Goal: Find contact information: Find contact information

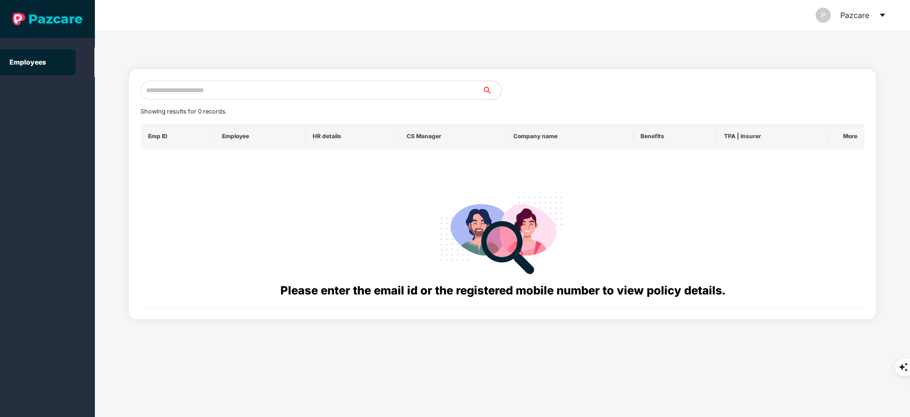
click at [189, 92] on input "text" at bounding box center [311, 90] width 342 height 19
paste input "**********"
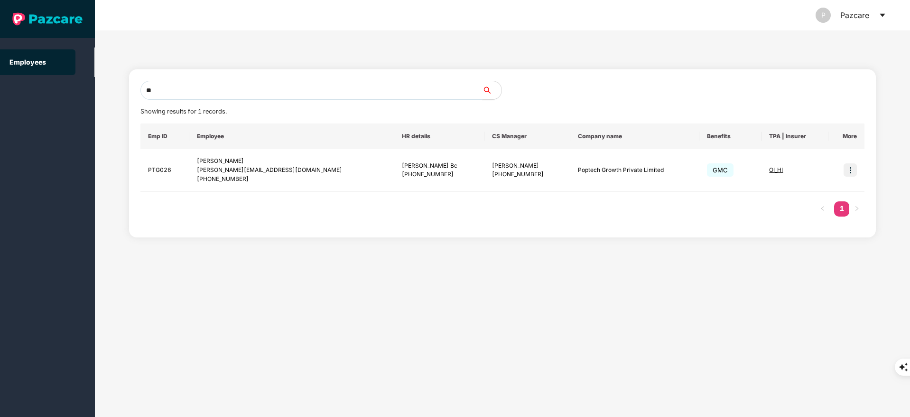
type input "*"
paste input "**********"
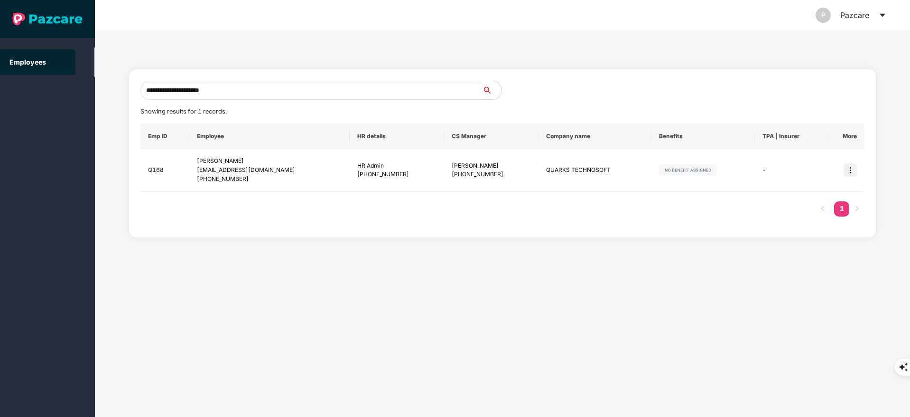
click at [247, 88] on input "**********" at bounding box center [311, 90] width 342 height 19
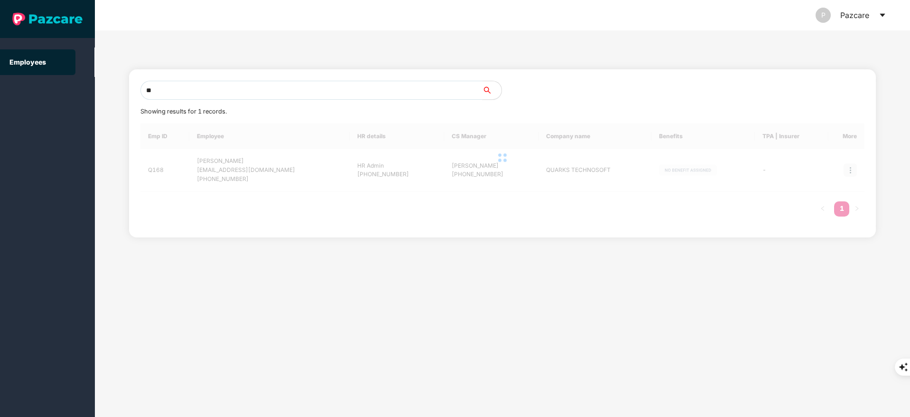
type input "*"
paste input "**********"
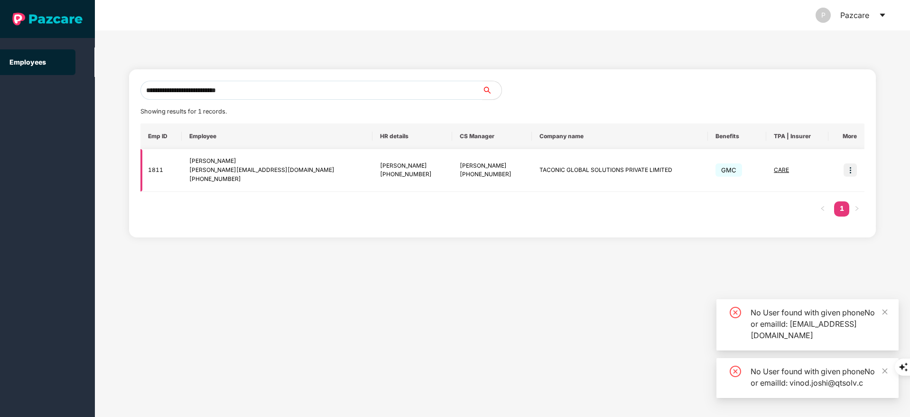
type input "**********"
click at [852, 166] on img at bounding box center [850, 169] width 13 height 13
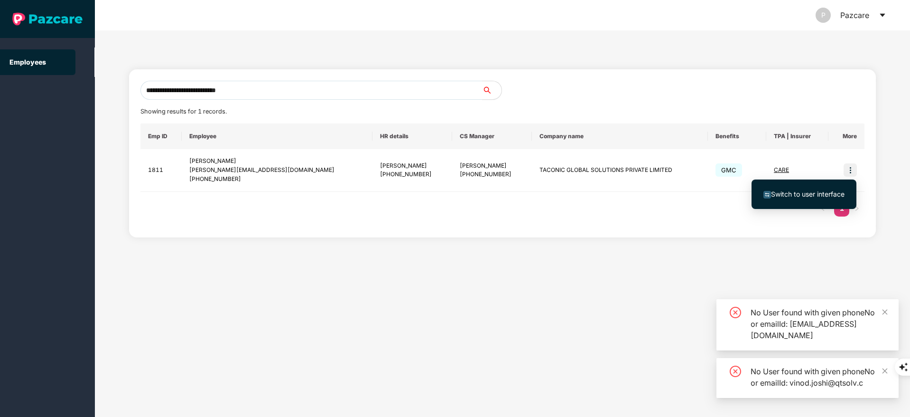
click at [808, 195] on span "Switch to user interface" at bounding box center [808, 194] width 74 height 8
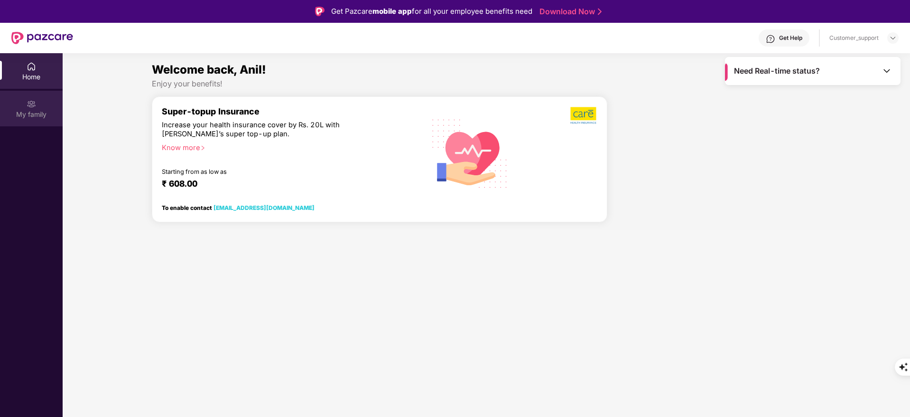
click at [39, 102] on div "My family" at bounding box center [31, 109] width 63 height 36
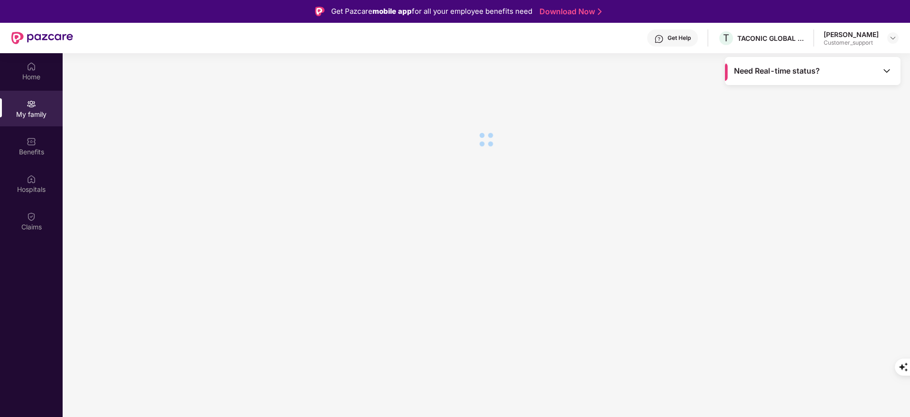
click at [34, 209] on div "Claims" at bounding box center [31, 221] width 63 height 36
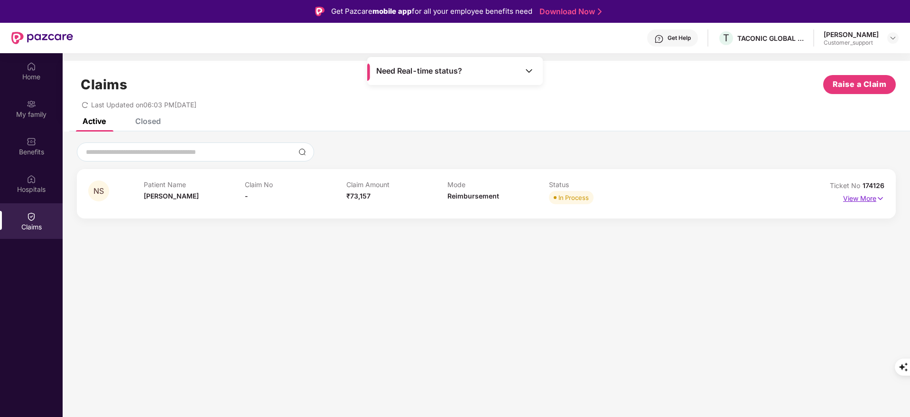
click at [870, 198] on p "View More" at bounding box center [863, 197] width 41 height 13
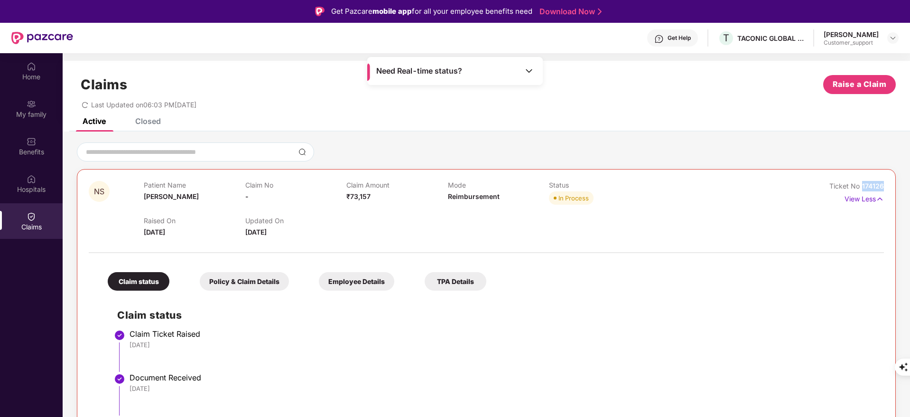
drag, startPoint x: 860, startPoint y: 187, endPoint x: 890, endPoint y: 182, distance: 30.3
click at [890, 182] on div "NS Patient Name [PERSON_NAME] Claim No - Claim Amount ₹73,157 Mode Reimbursemen…" at bounding box center [486, 373] width 819 height 408
copy span "174126"
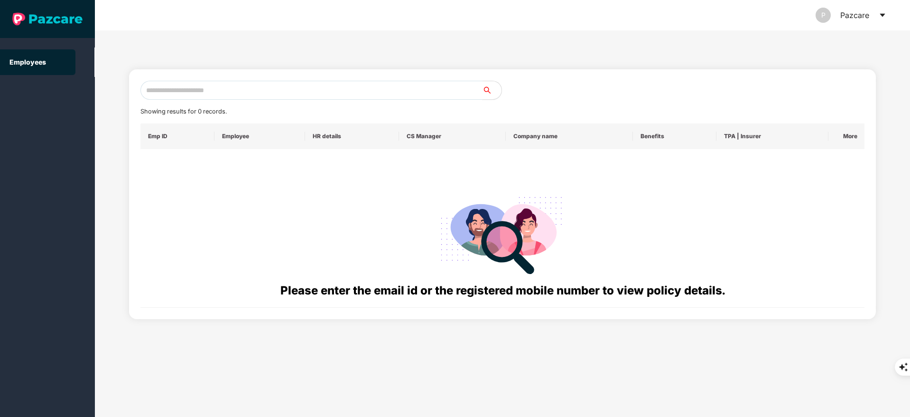
click at [167, 91] on input "text" at bounding box center [311, 90] width 342 height 19
paste input "**********"
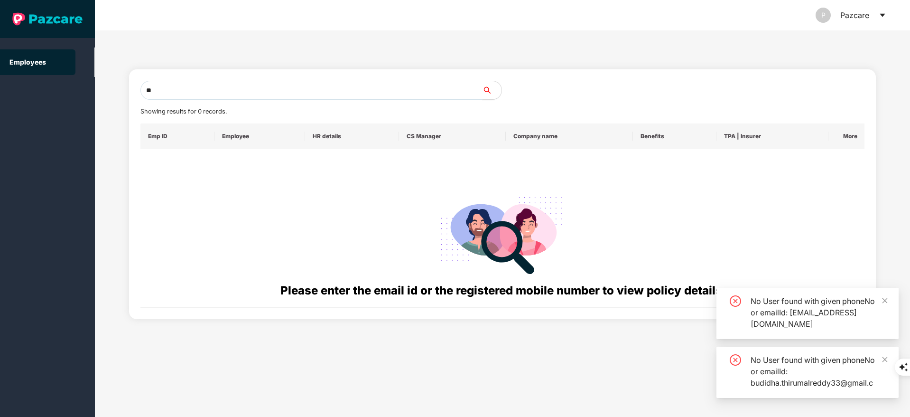
type input "*"
paste input "**********"
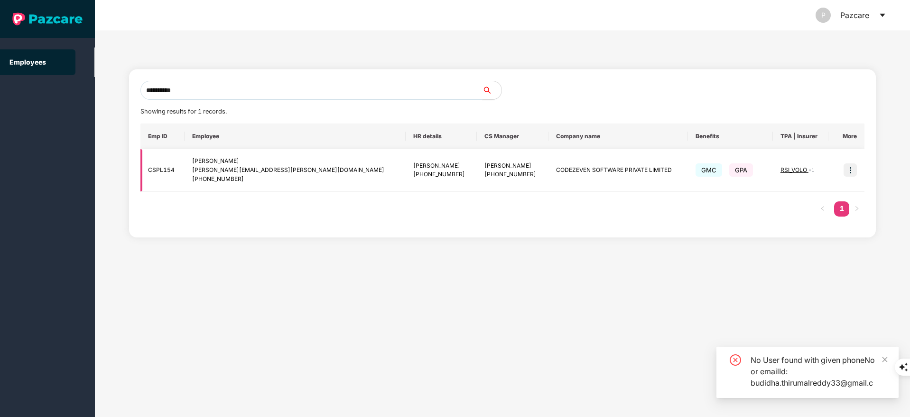
type input "**********"
click at [852, 172] on img at bounding box center [850, 169] width 13 height 13
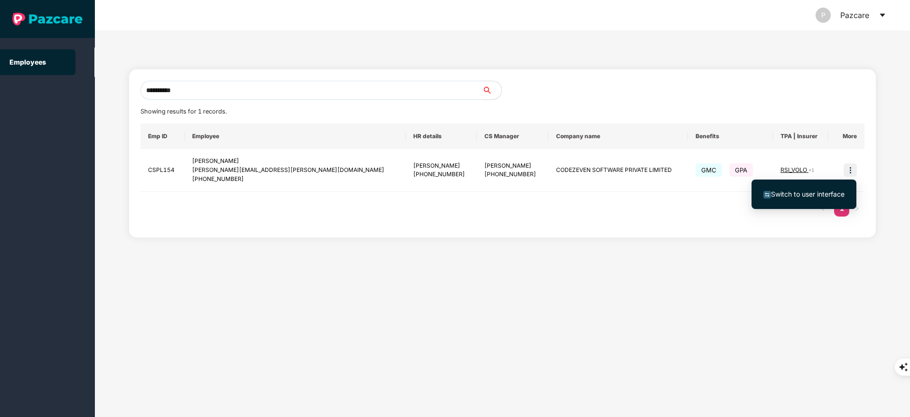
click at [813, 205] on ul "Switch to user interface" at bounding box center [804, 193] width 105 height 29
click at [803, 191] on span "Switch to user interface" at bounding box center [808, 194] width 74 height 8
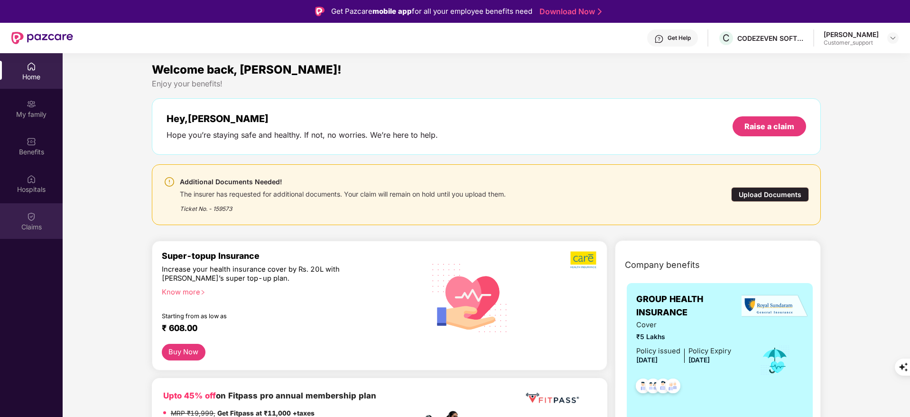
click at [27, 213] on img at bounding box center [31, 216] width 9 height 9
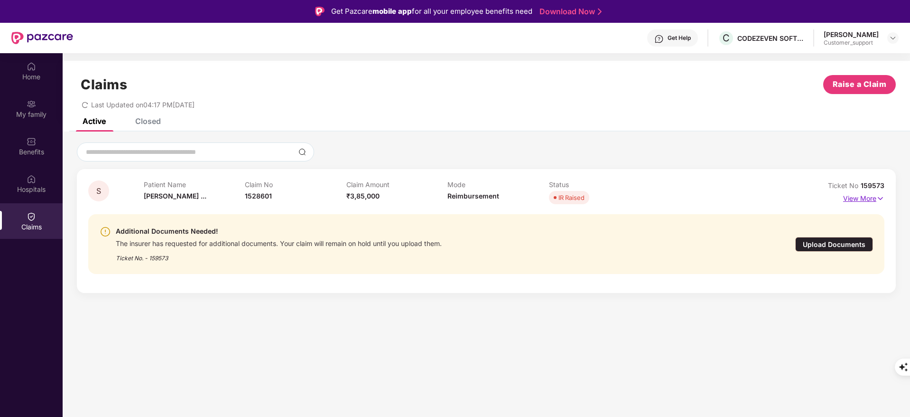
click at [873, 199] on p "View More" at bounding box center [863, 197] width 41 height 13
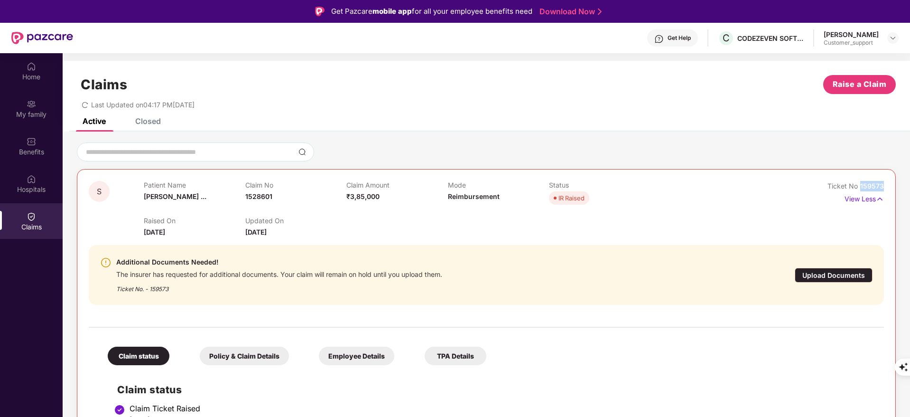
drag, startPoint x: 859, startPoint y: 183, endPoint x: 892, endPoint y: 184, distance: 32.8
copy span "159573"
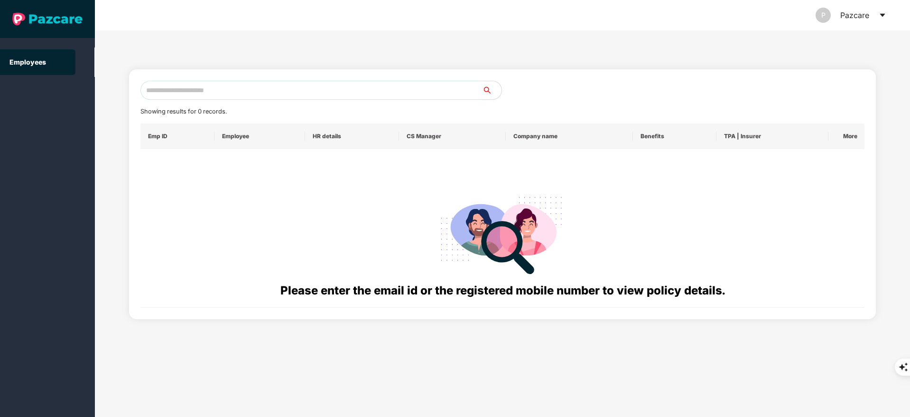
click at [235, 83] on input "text" at bounding box center [311, 90] width 342 height 19
paste input "**********"
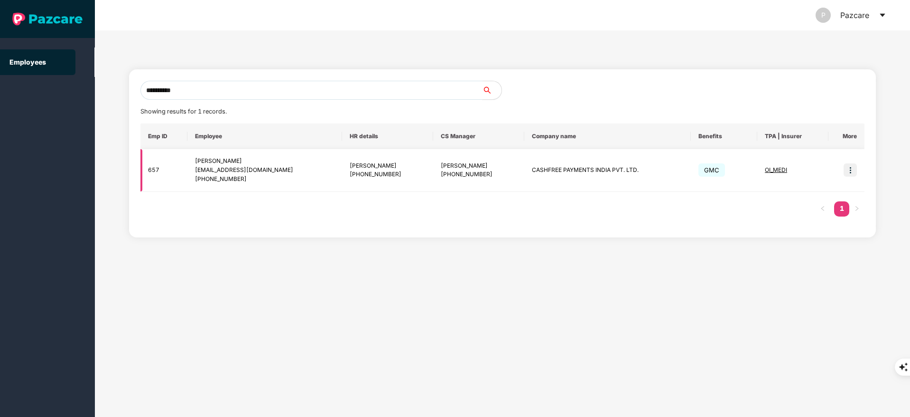
type input "**********"
click at [854, 168] on img at bounding box center [850, 169] width 13 height 13
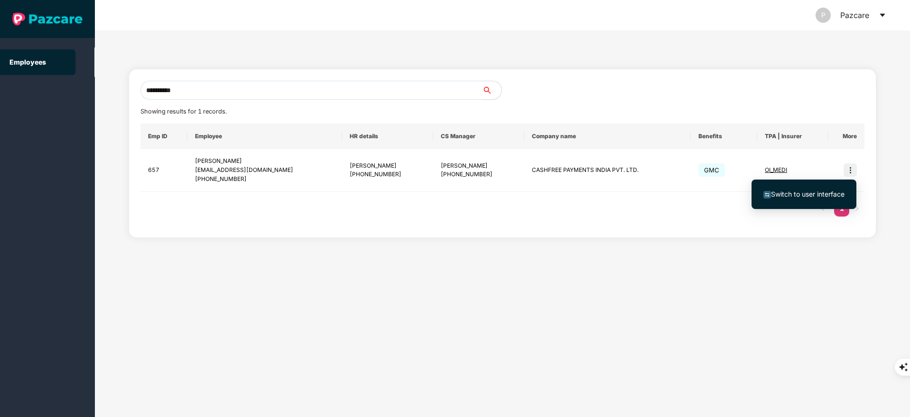
click at [819, 195] on span "Switch to user interface" at bounding box center [808, 194] width 74 height 8
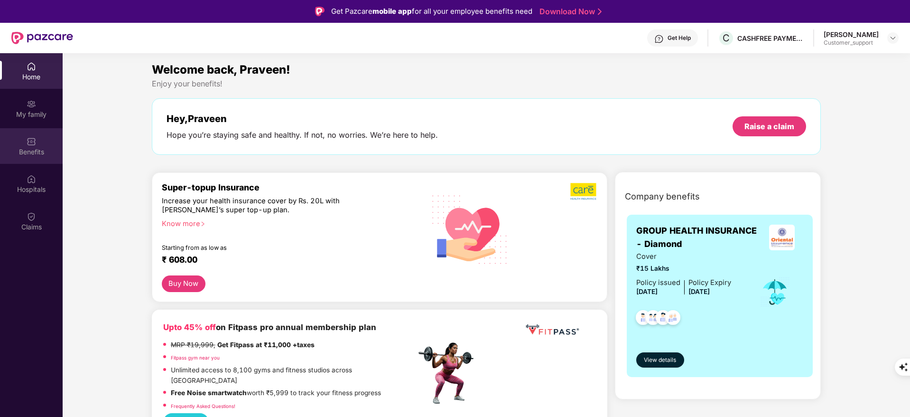
click at [40, 148] on div "Benefits" at bounding box center [31, 151] width 63 height 9
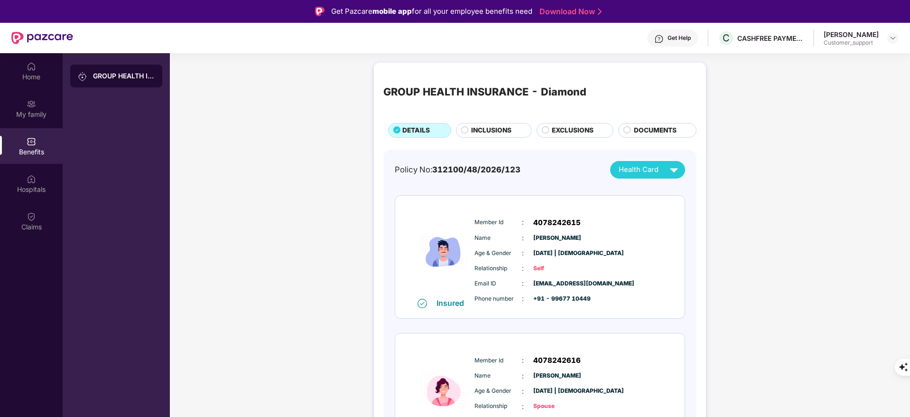
click at [569, 132] on span "EXCLUSIONS" at bounding box center [573, 130] width 42 height 10
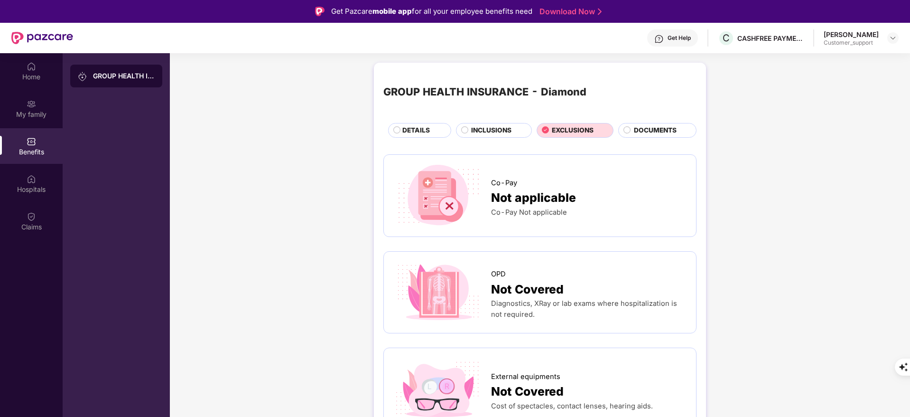
click at [485, 123] on div "INCLUSIONS" at bounding box center [494, 130] width 76 height 15
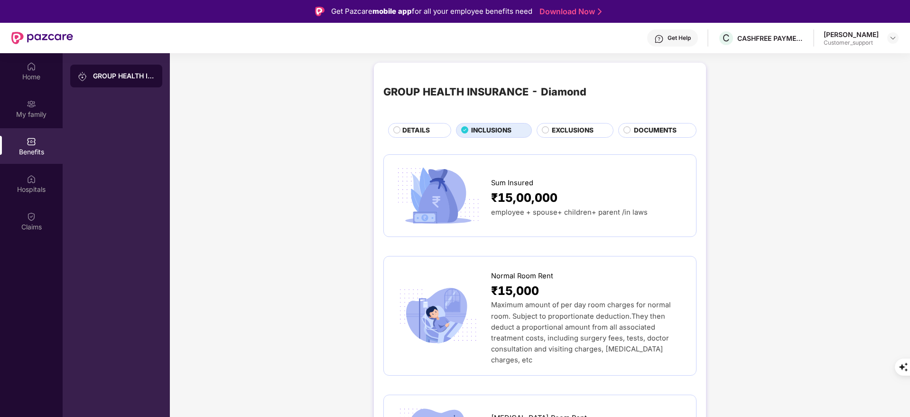
click at [426, 131] on span "DETAILS" at bounding box center [416, 130] width 28 height 10
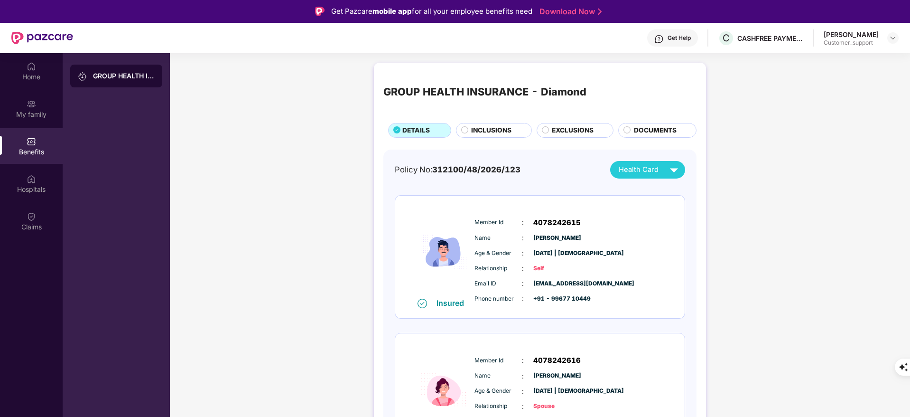
click at [491, 132] on span "INCLUSIONS" at bounding box center [491, 130] width 40 height 10
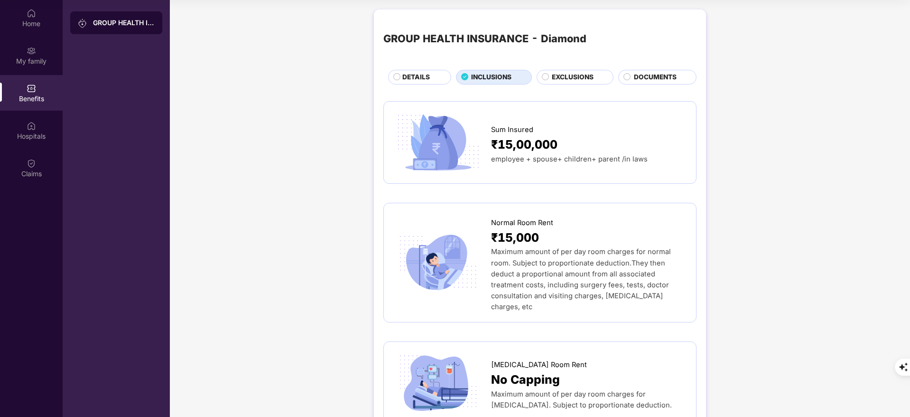
click at [560, 72] on span "EXCLUSIONS" at bounding box center [573, 77] width 42 height 10
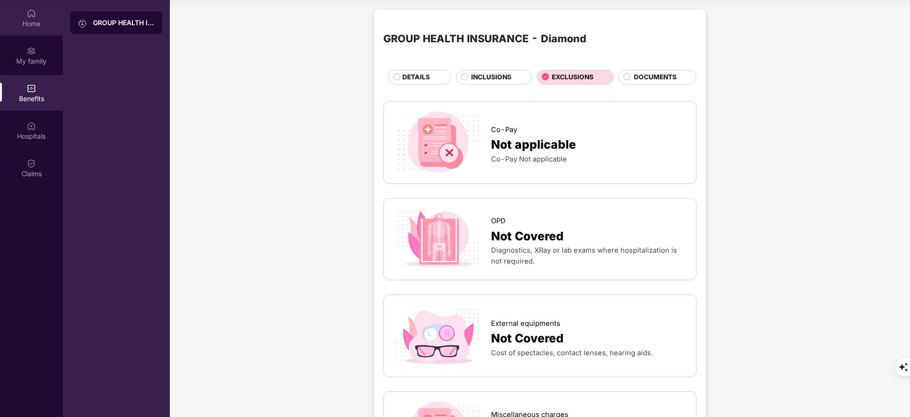
click at [31, 2] on div "Home" at bounding box center [31, 18] width 63 height 36
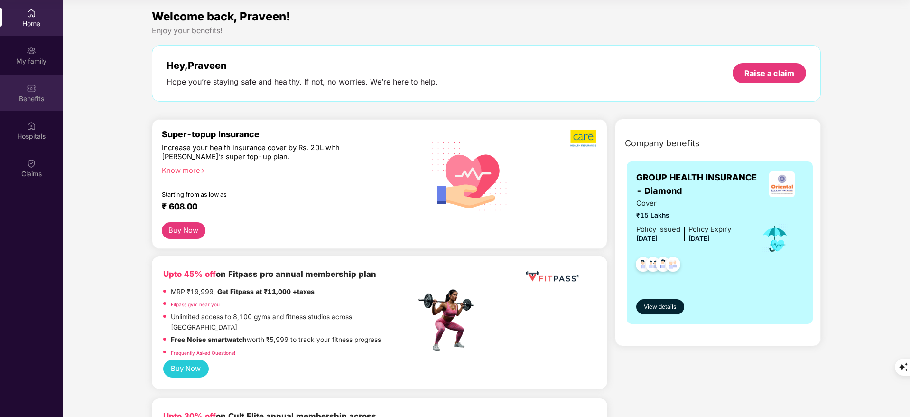
click at [28, 95] on div "Benefits" at bounding box center [31, 98] width 63 height 9
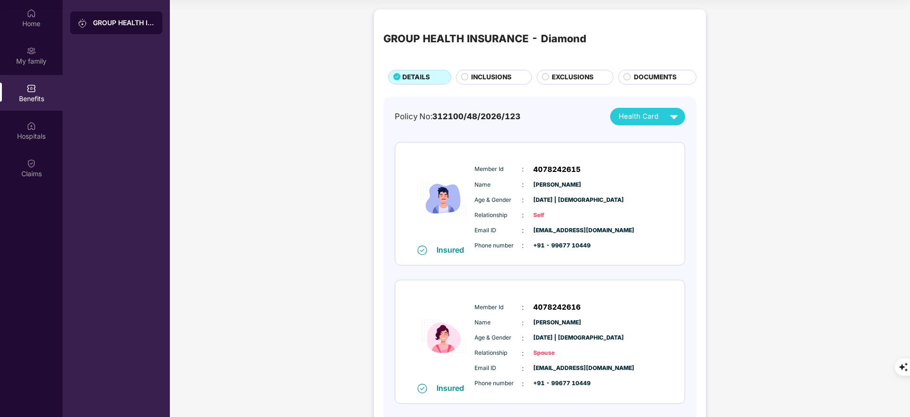
click at [560, 71] on div "EXCLUSIONS" at bounding box center [575, 77] width 77 height 15
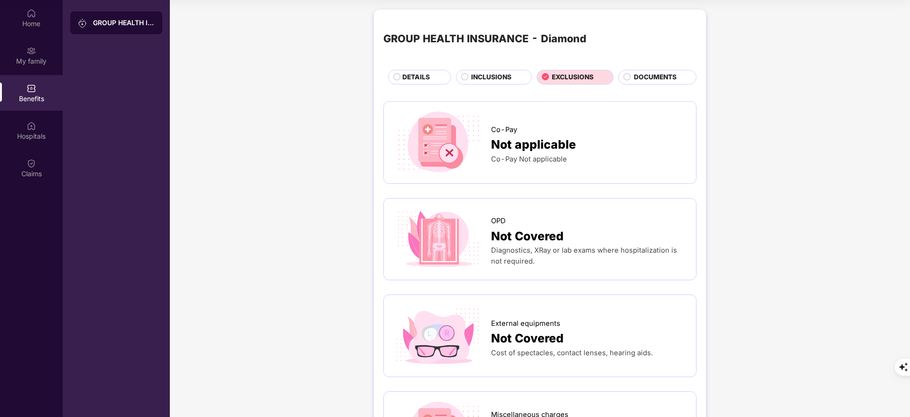
click at [420, 76] on span "DETAILS" at bounding box center [416, 77] width 28 height 10
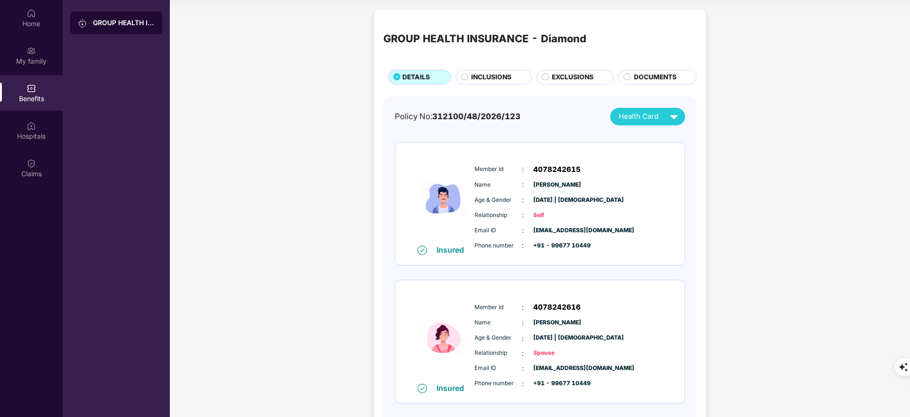
click at [497, 76] on span "INCLUSIONS" at bounding box center [491, 77] width 40 height 10
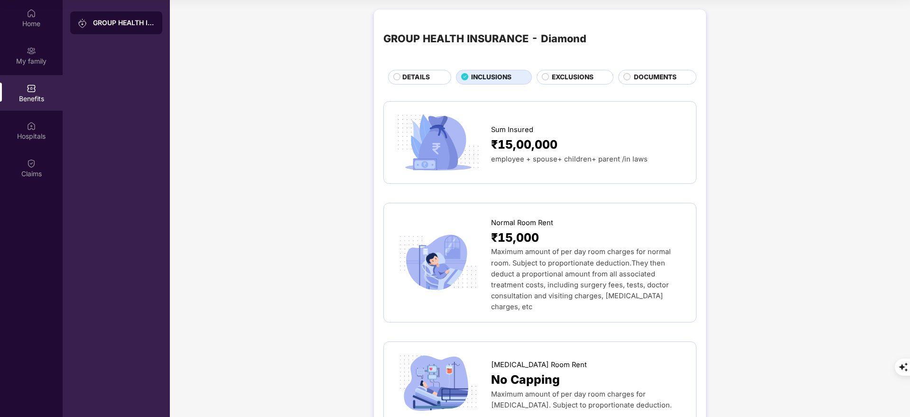
click at [544, 78] on circle at bounding box center [545, 76] width 7 height 7
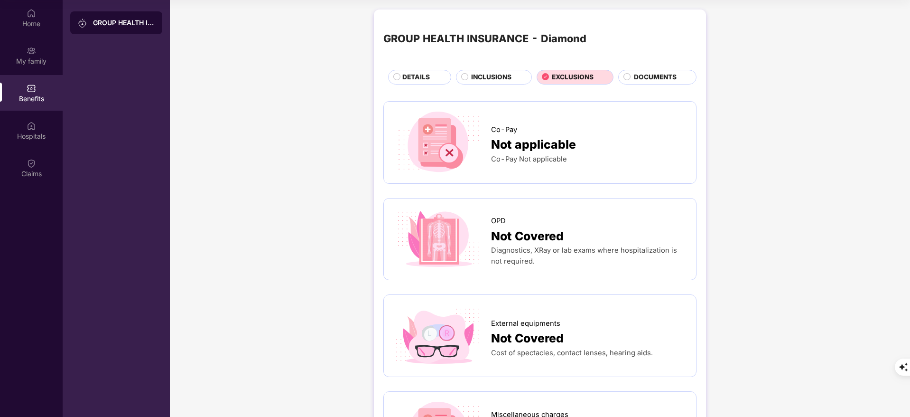
click at [487, 76] on span "INCLUSIONS" at bounding box center [491, 77] width 40 height 10
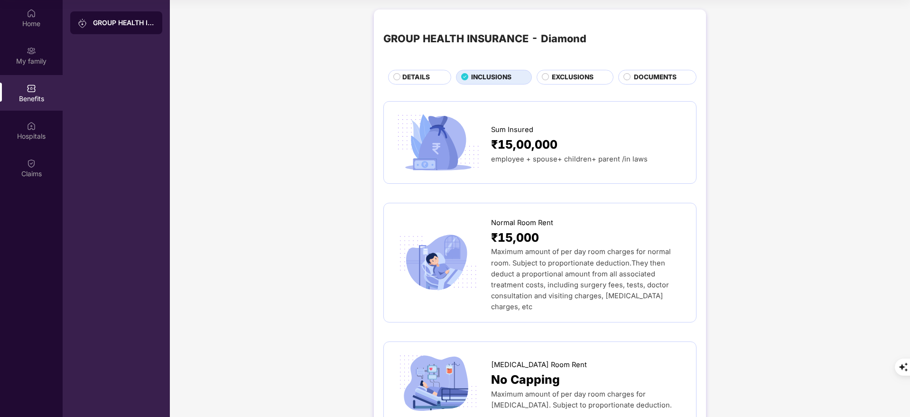
click at [560, 73] on span "EXCLUSIONS" at bounding box center [573, 77] width 42 height 10
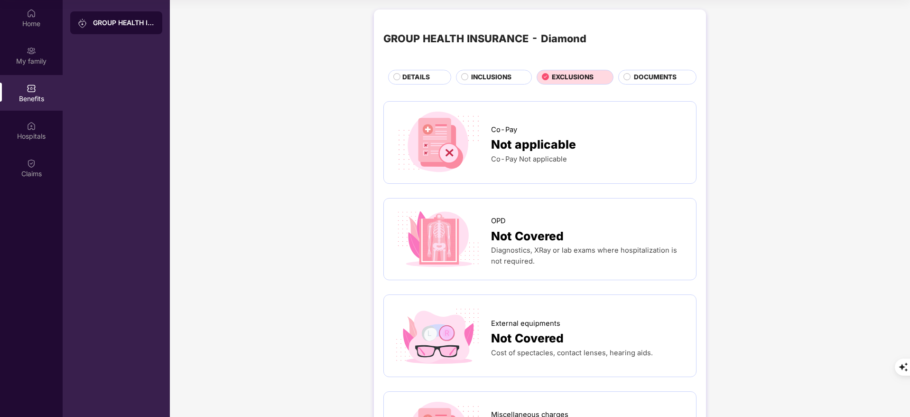
click at [480, 67] on div "GROUP HEALTH INSURANCE - Diamond DETAILS INCLUSIONS EXCLUSIONS DOCUMENTS" at bounding box center [539, 51] width 313 height 65
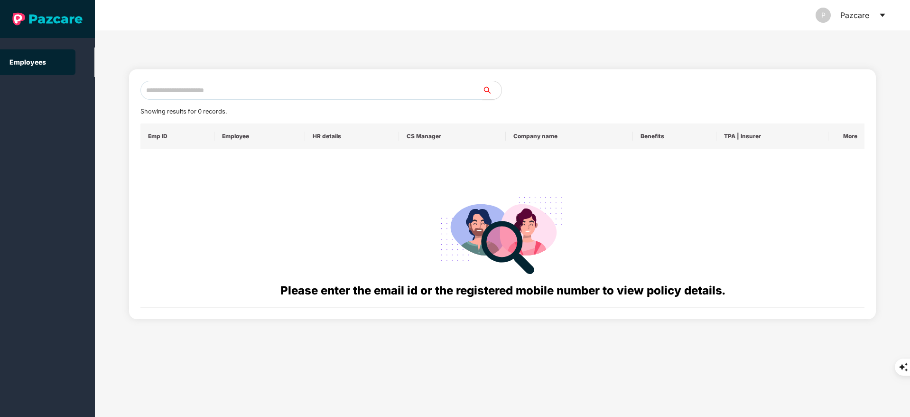
click at [198, 89] on input "text" at bounding box center [311, 90] width 342 height 19
paste input "**********"
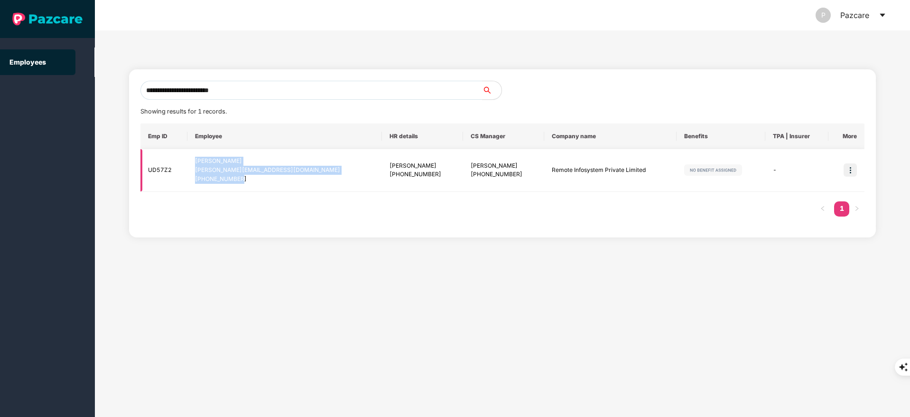
drag, startPoint x: 194, startPoint y: 162, endPoint x: 251, endPoint y: 186, distance: 62.1
click at [251, 186] on td "[PERSON_NAME] [PERSON_NAME][EMAIL_ADDRESS][DOMAIN_NAME] [PHONE_NUMBER]" at bounding box center [284, 170] width 195 height 43
copy div "[PERSON_NAME] [PERSON_NAME][EMAIL_ADDRESS][DOMAIN_NAME] [PHONE_NUMBER]"
drag, startPoint x: 515, startPoint y: 171, endPoint x: 636, endPoint y: 181, distance: 121.9
click at [636, 181] on td "Remote Infosystem Private Limited" at bounding box center [610, 170] width 132 height 43
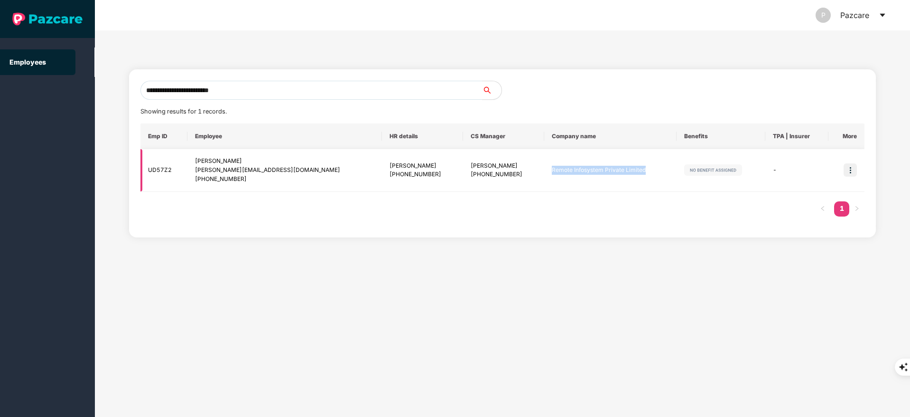
copy td "Remote Infosystem Private Limited"
click at [248, 93] on input "**********" at bounding box center [311, 90] width 342 height 19
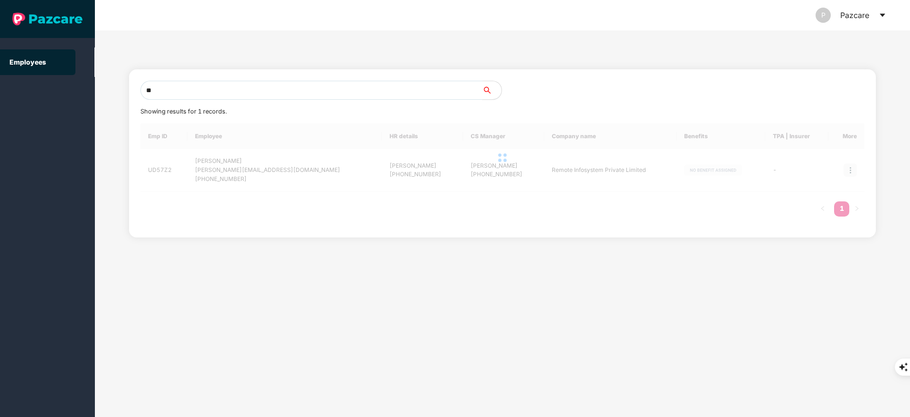
type input "*"
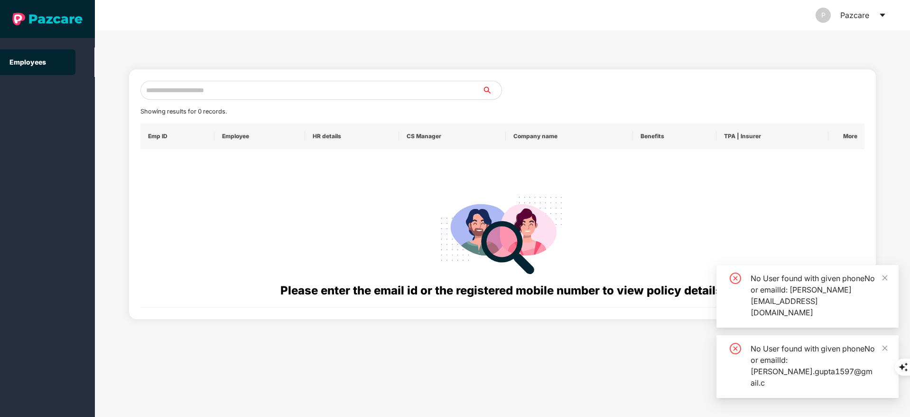
paste input "**********"
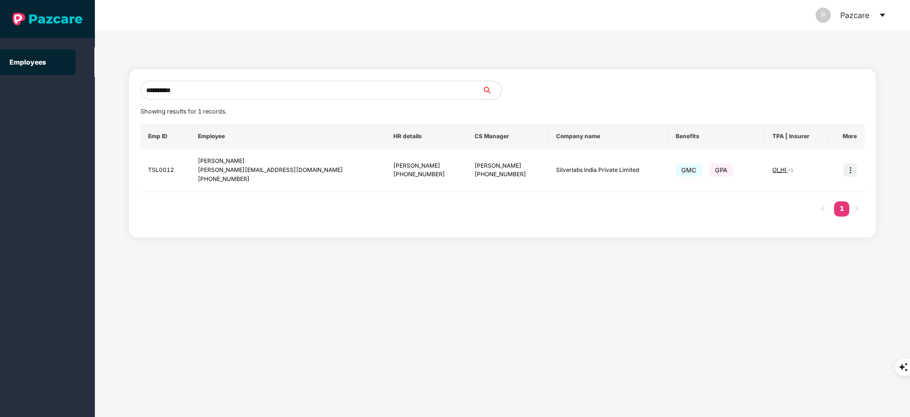
type input "**********"
drag, startPoint x: 199, startPoint y: 161, endPoint x: 262, endPoint y: 184, distance: 67.1
click at [262, 184] on td "Boodidha [PERSON_NAME] [PERSON_NAME][EMAIL_ADDRESS][DOMAIN_NAME] [PHONE_NUMBER]" at bounding box center [287, 170] width 195 height 43
copy div "Boodidha [PERSON_NAME] [PERSON_NAME][EMAIL_ADDRESS][DOMAIN_NAME] [PHONE_NUMBER]"
drag, startPoint x: 511, startPoint y: 170, endPoint x: 596, endPoint y: 183, distance: 85.4
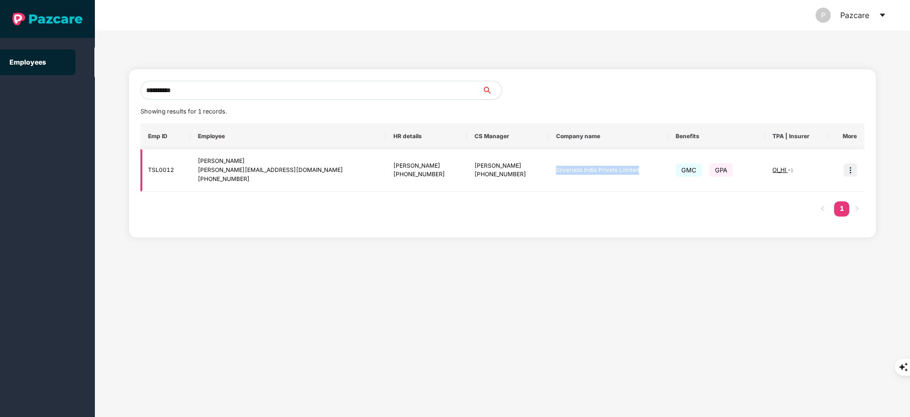
click at [596, 183] on td "Silverlabs India Private Limited" at bounding box center [608, 170] width 120 height 43
copy td "Silverlabs India Private Limited"
click at [474, 164] on div "[PERSON_NAME]" at bounding box center [507, 165] width 66 height 9
drag, startPoint x: 422, startPoint y: 164, endPoint x: 445, endPoint y: 164, distance: 23.3
click at [467, 164] on td "[PERSON_NAME] [PHONE_NUMBER]" at bounding box center [508, 170] width 82 height 43
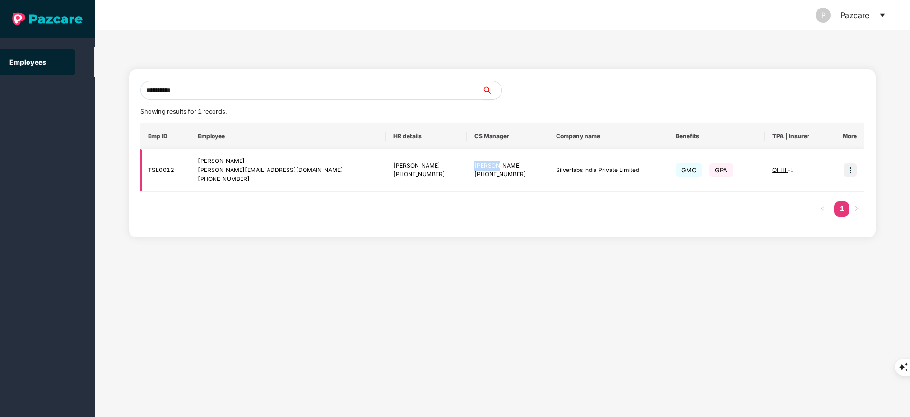
copy div "[PERSON_NAME]"
drag, startPoint x: 434, startPoint y: 170, endPoint x: 487, endPoint y: 179, distance: 53.8
click at [487, 179] on td "[PERSON_NAME] [PHONE_NUMBER]" at bounding box center [508, 170] width 82 height 43
copy div "8884980008"
